Goal: Find specific page/section: Find specific page/section

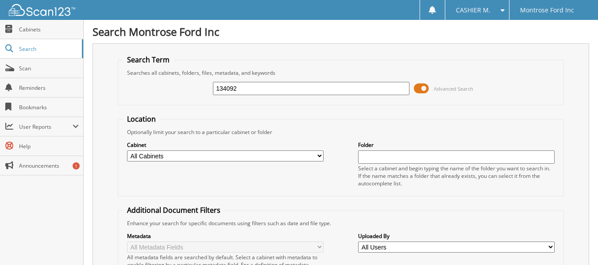
type input "134092"
click at [31, 28] on span "Cabinets" at bounding box center [49, 30] width 60 height 8
